Goal: Check status: Check status

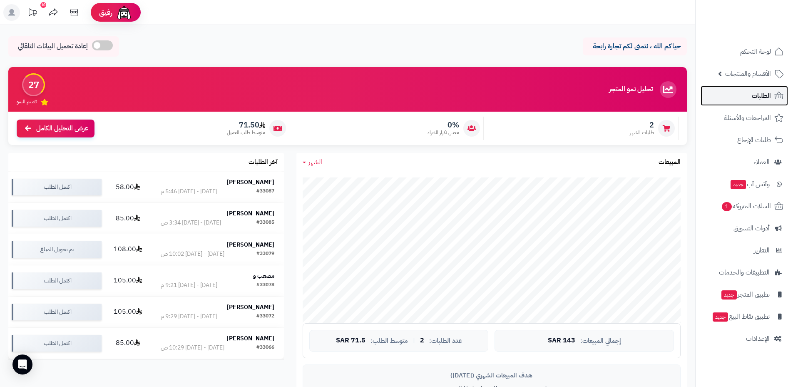
click at [754, 99] on span "الطلبات" at bounding box center [760, 96] width 19 height 12
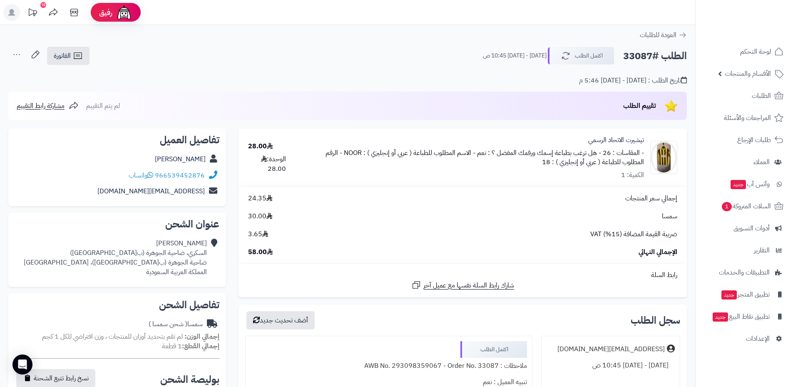
click at [638, 57] on h2 "الطلب #33087" at bounding box center [655, 55] width 64 height 17
copy h2 "33087"
